Goal: Task Accomplishment & Management: Use online tool/utility

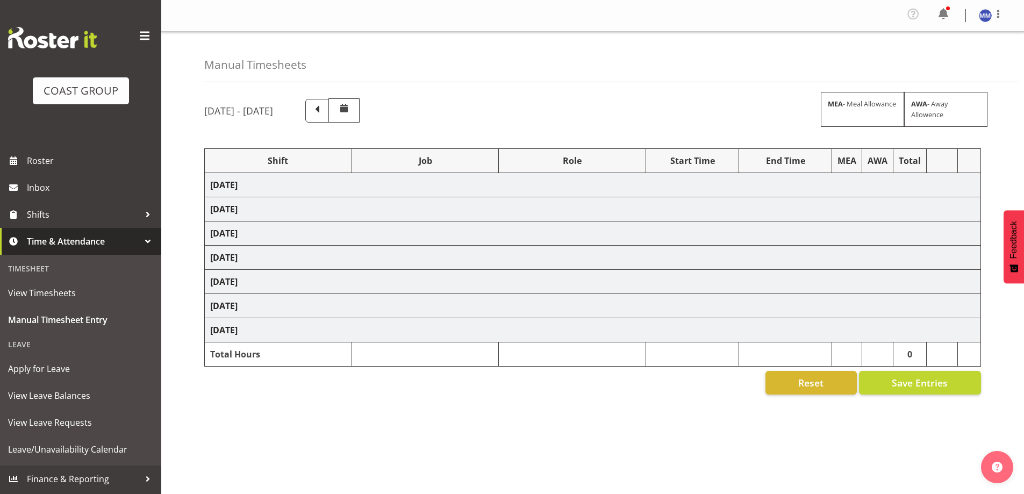
select select "47759"
select select "7032"
select select "47759"
select select "7032"
select select "47759"
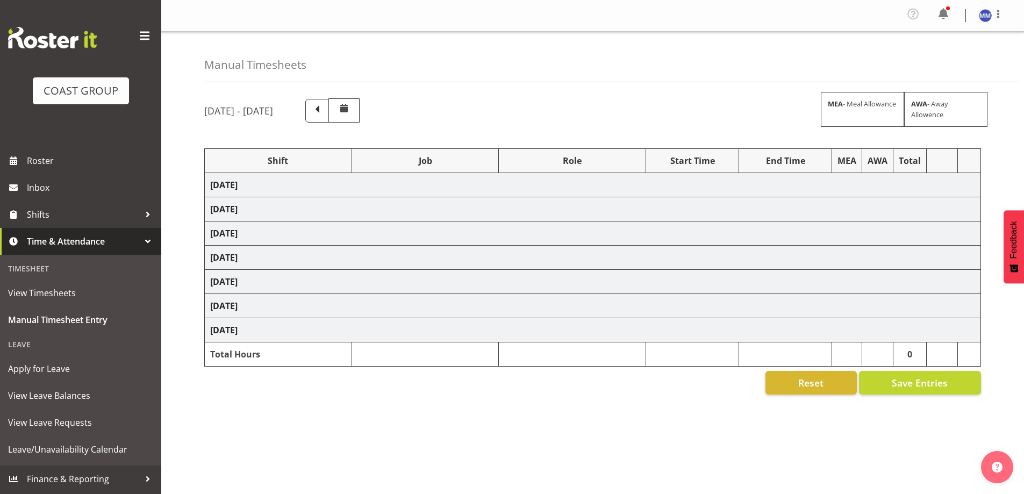
select select "7032"
select select "47759"
select select "7032"
select select "47759"
select select "7032"
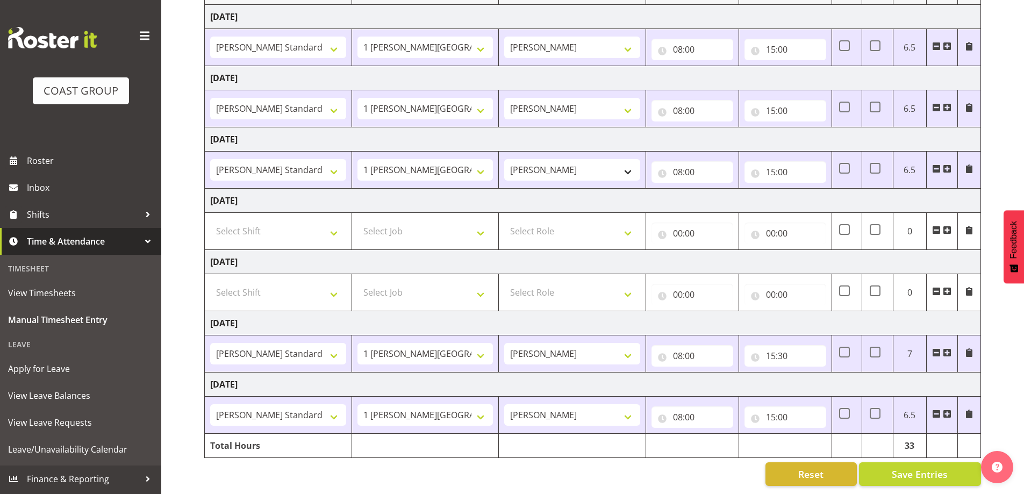
scroll to position [176, 0]
click at [776, 420] on input "15:00" at bounding box center [786, 417] width 82 height 22
click at [794, 415] on input "15:00" at bounding box center [786, 417] width 82 height 22
click at [805, 415] on input "15:00" at bounding box center [786, 417] width 82 height 22
click at [804, 415] on input "15:00" at bounding box center [786, 417] width 82 height 22
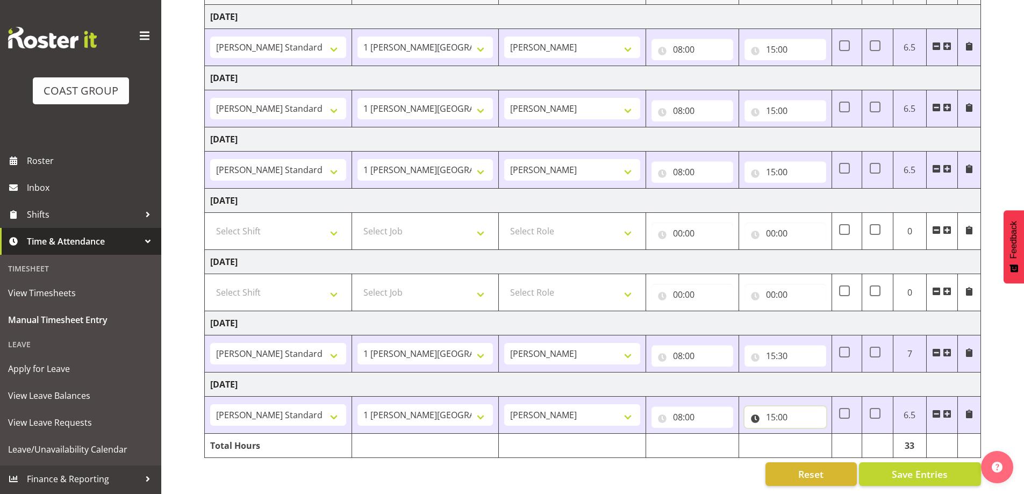
click at [802, 413] on input "15:00" at bounding box center [786, 417] width 82 height 22
click at [841, 438] on select "00 01 02 03 04 05 06 07 08 09 10 11 12 13 14 15 16 17 18 19 20 21 22 23 24 25 2…" at bounding box center [846, 445] width 24 height 22
select select "30"
click at [834, 434] on select "00 01 02 03 04 05 06 07 08 09 10 11 12 13 14 15 16 17 18 19 20 21 22 23 24 25 2…" at bounding box center [846, 445] width 24 height 22
type input "15:30"
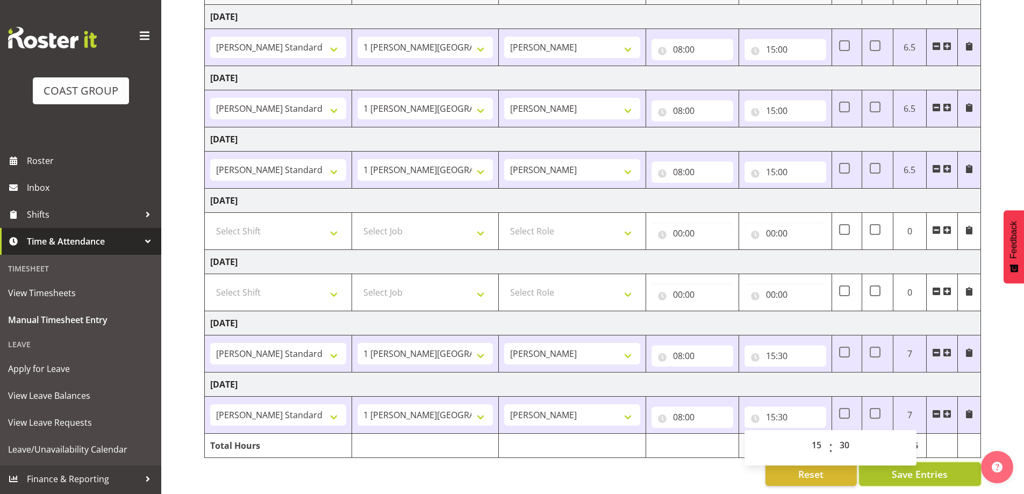
click at [937, 473] on span "Save Entries" at bounding box center [920, 474] width 56 height 14
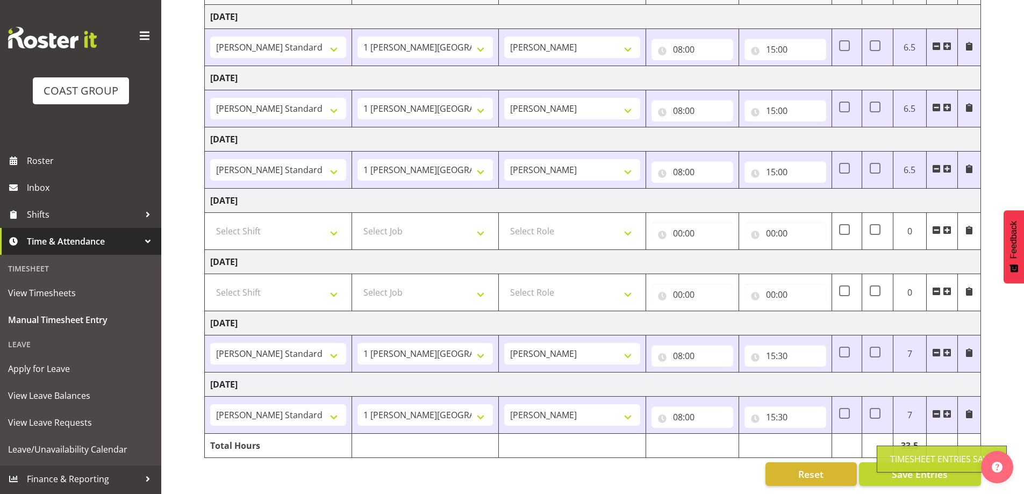
click at [734, 468] on div "Reset Save Entries" at bounding box center [592, 474] width 777 height 24
